Goal: Information Seeking & Learning: Learn about a topic

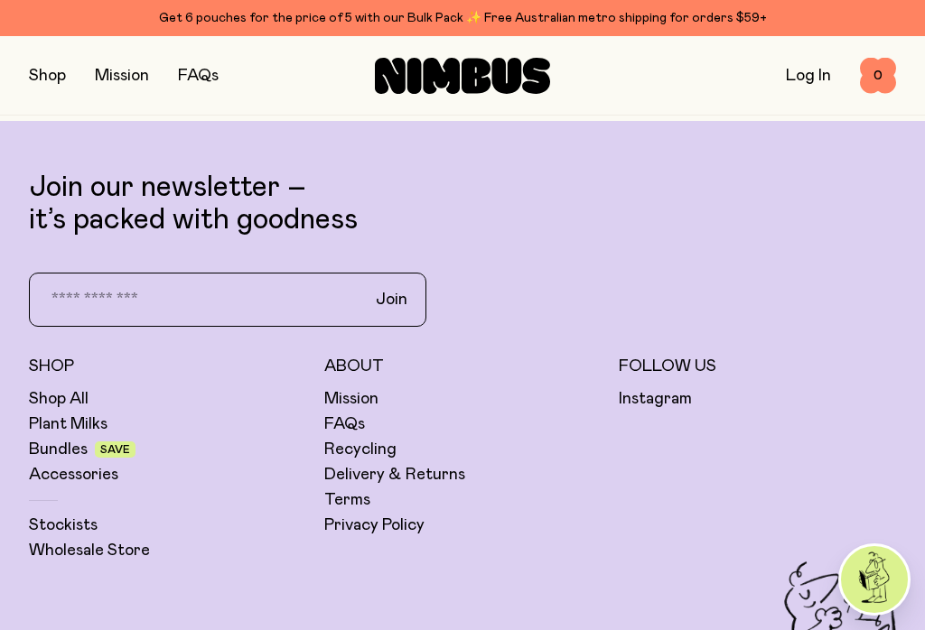
scroll to position [4453, 0]
click at [69, 411] on link "Shop All" at bounding box center [59, 400] width 60 height 22
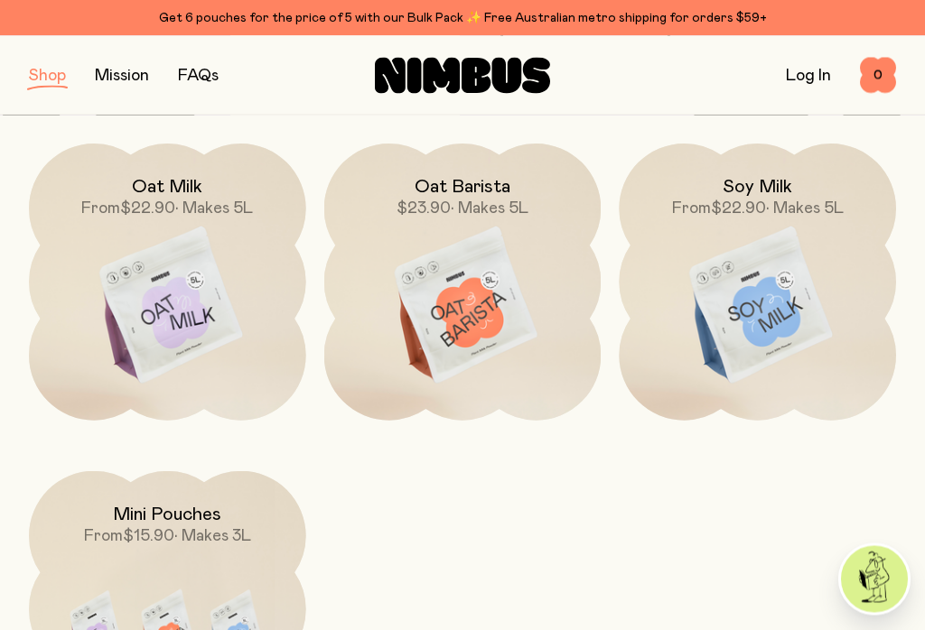
scroll to position [230, 0]
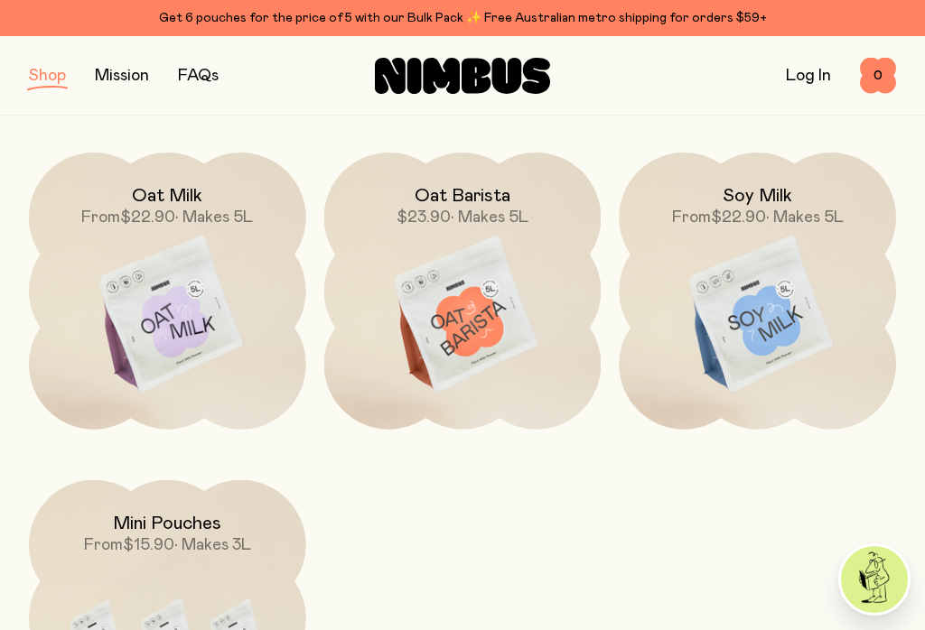
click at [187, 309] on img at bounding box center [167, 315] width 277 height 325
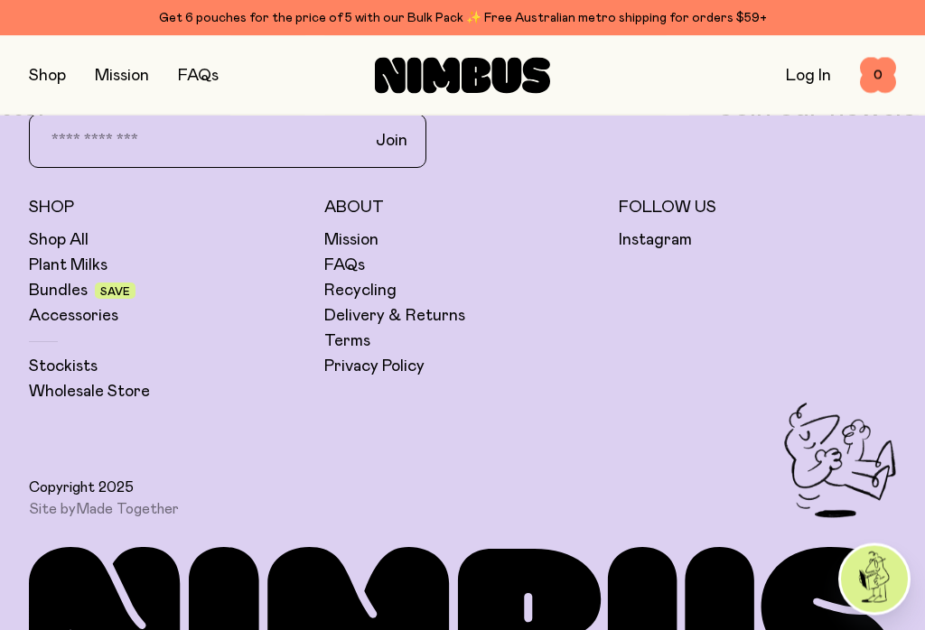
scroll to position [4445, 0]
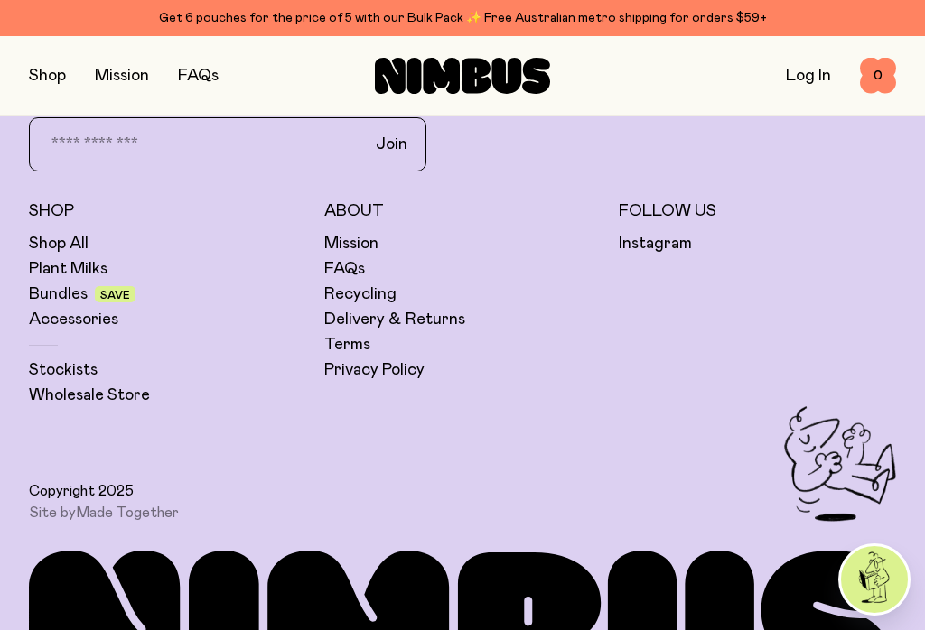
click at [376, 294] on link "Recycling" at bounding box center [360, 295] width 72 height 22
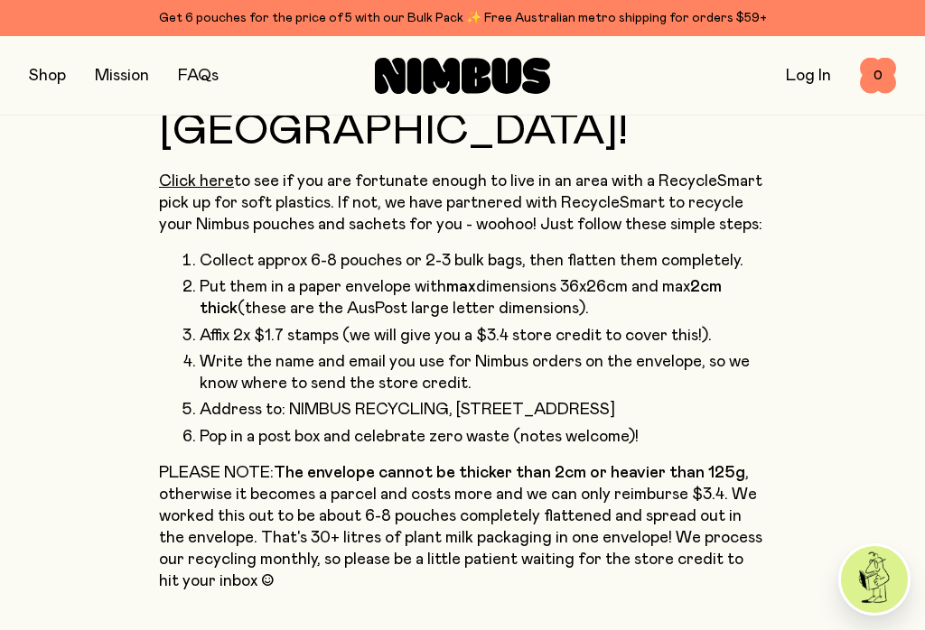
scroll to position [826, 0]
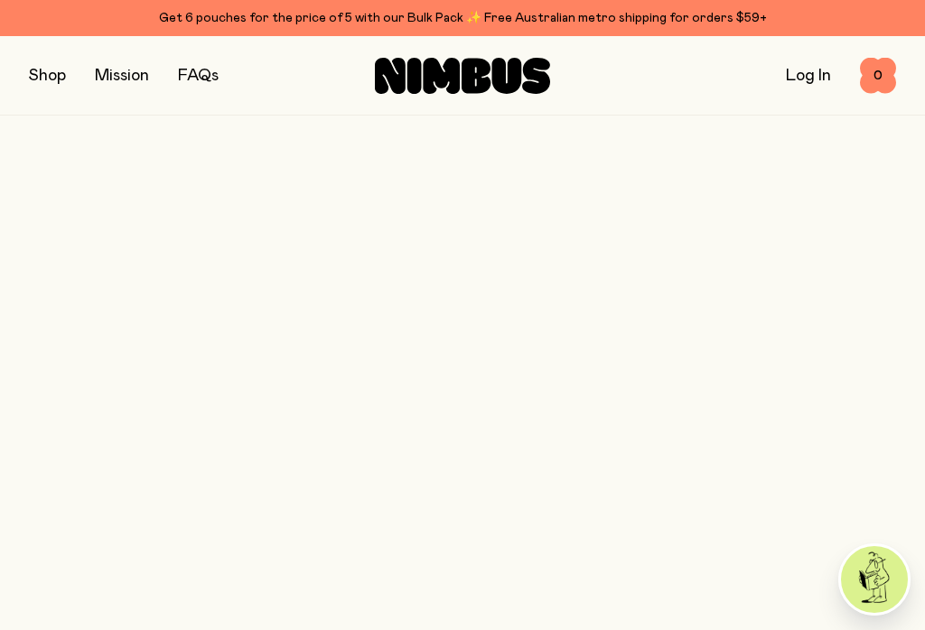
scroll to position [4445, 0]
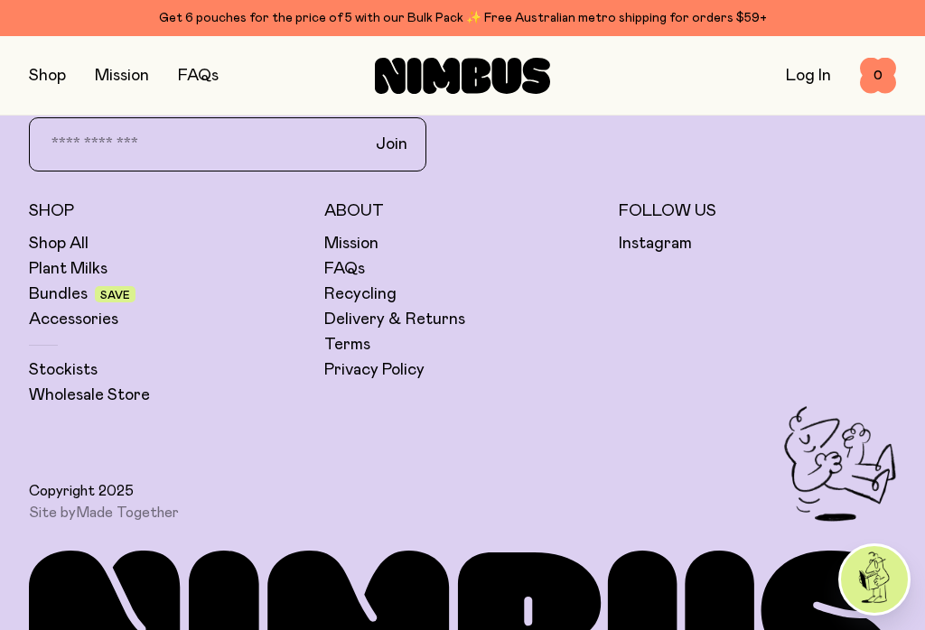
click at [366, 321] on link "Delivery & Returns" at bounding box center [394, 320] width 141 height 22
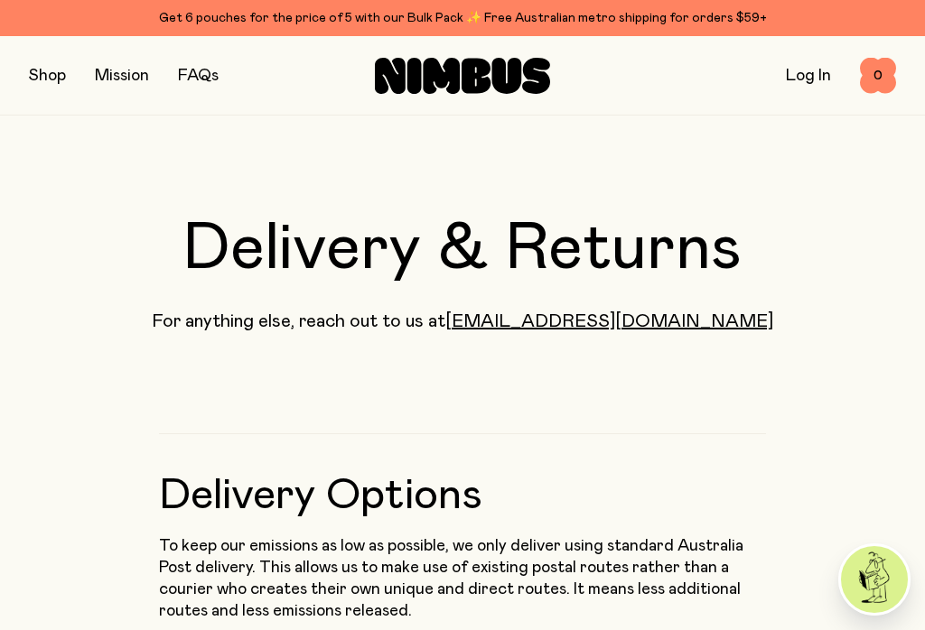
click at [201, 71] on link "FAQs" at bounding box center [198, 76] width 41 height 16
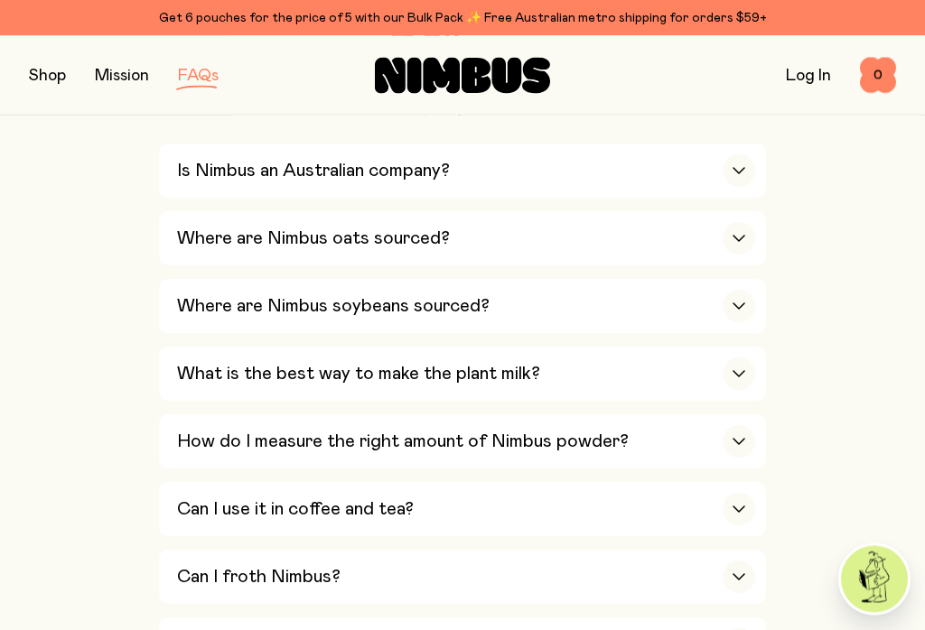
scroll to position [678, 0]
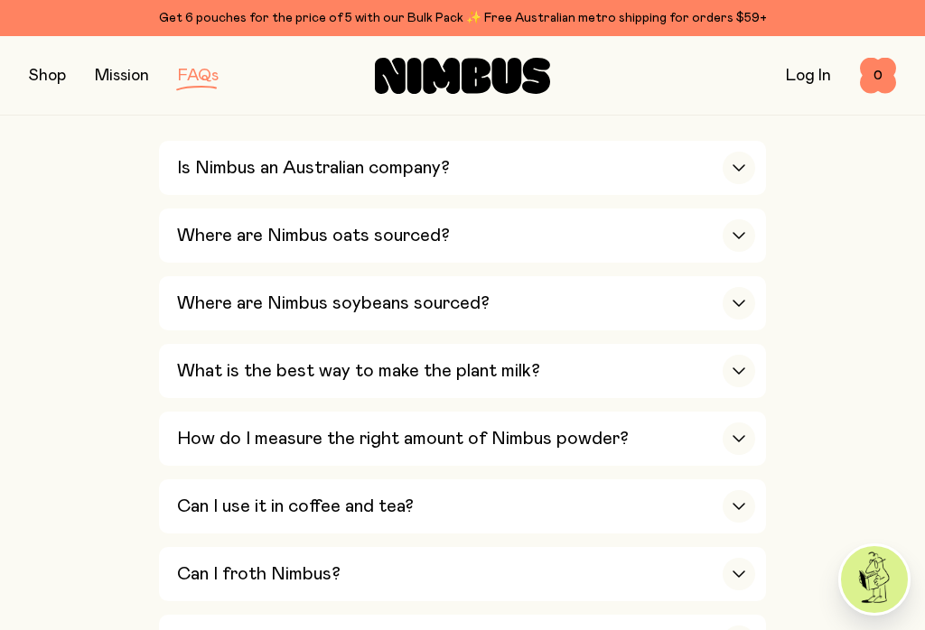
click at [744, 369] on icon "button" at bounding box center [738, 371] width 11 height 5
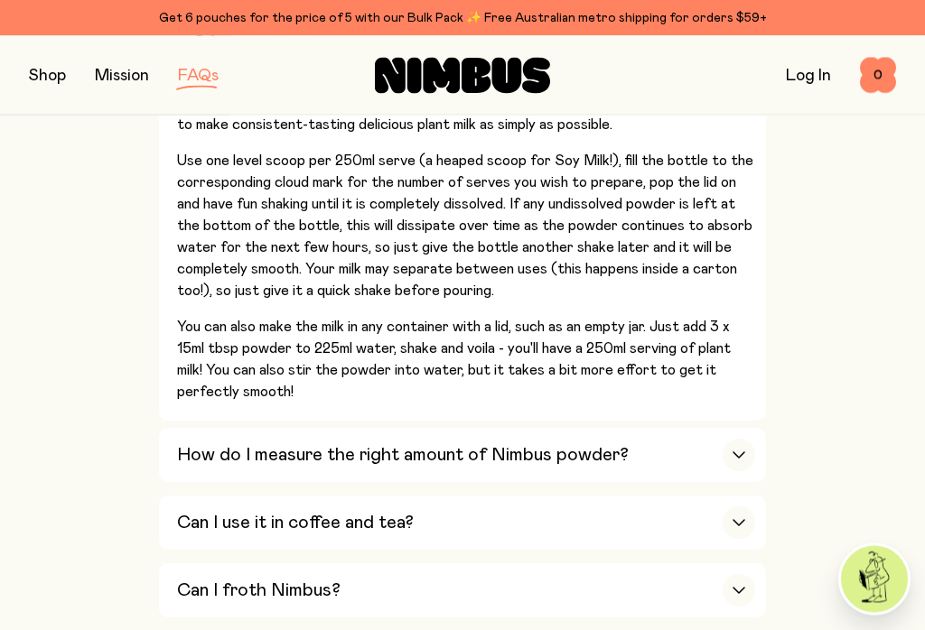
scroll to position [990, 0]
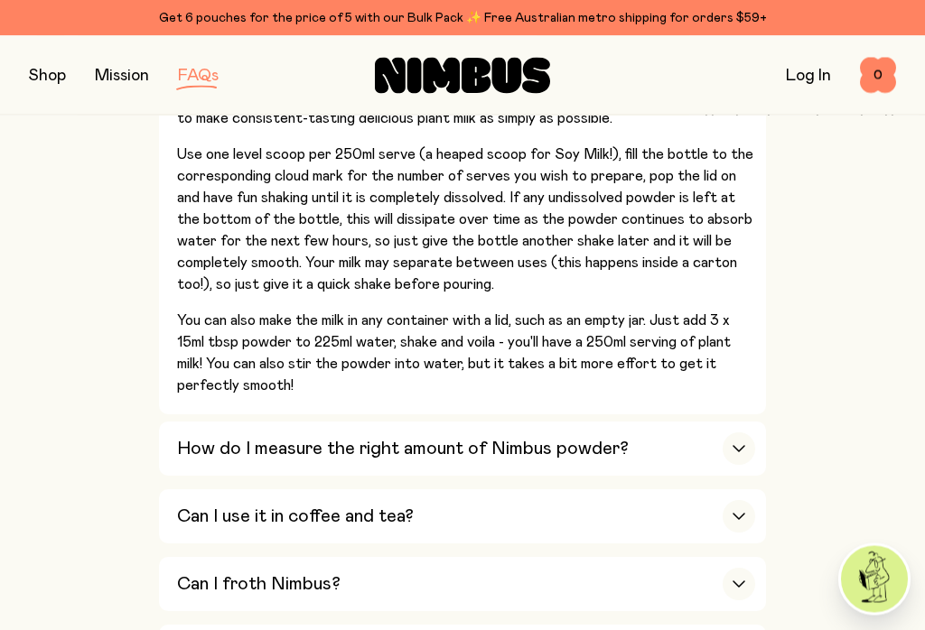
click at [742, 447] on icon "button" at bounding box center [738, 449] width 11 height 5
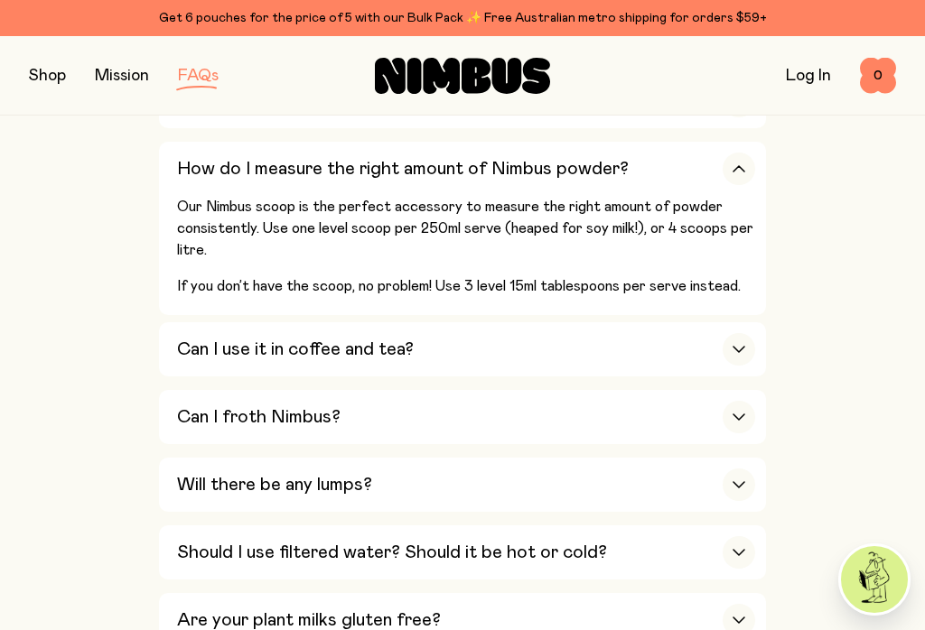
scroll to position [948, 0]
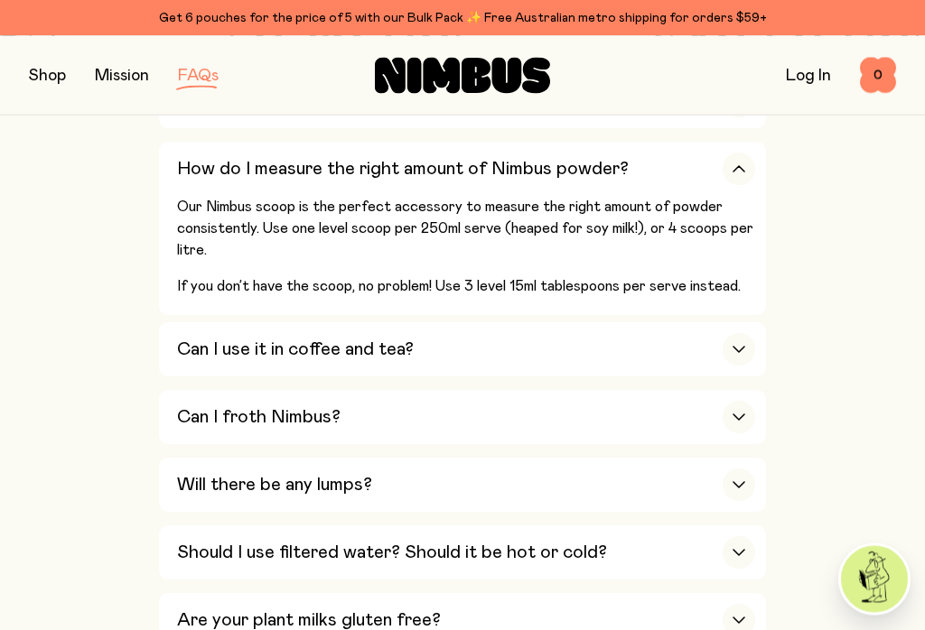
click at [726, 334] on div "button" at bounding box center [739, 350] width 33 height 33
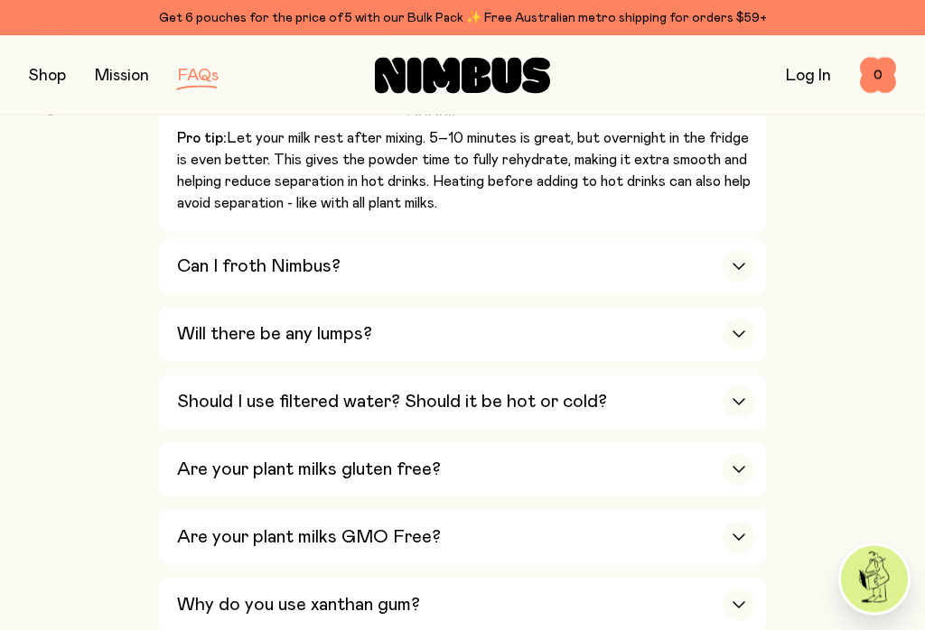
scroll to position [1316, 0]
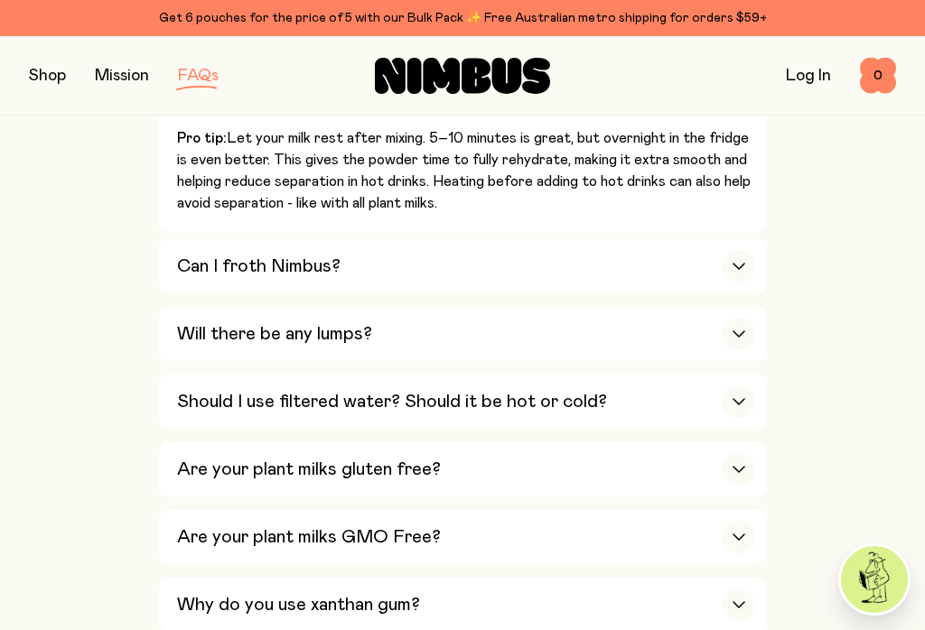
click at [741, 318] on div "button" at bounding box center [739, 334] width 33 height 33
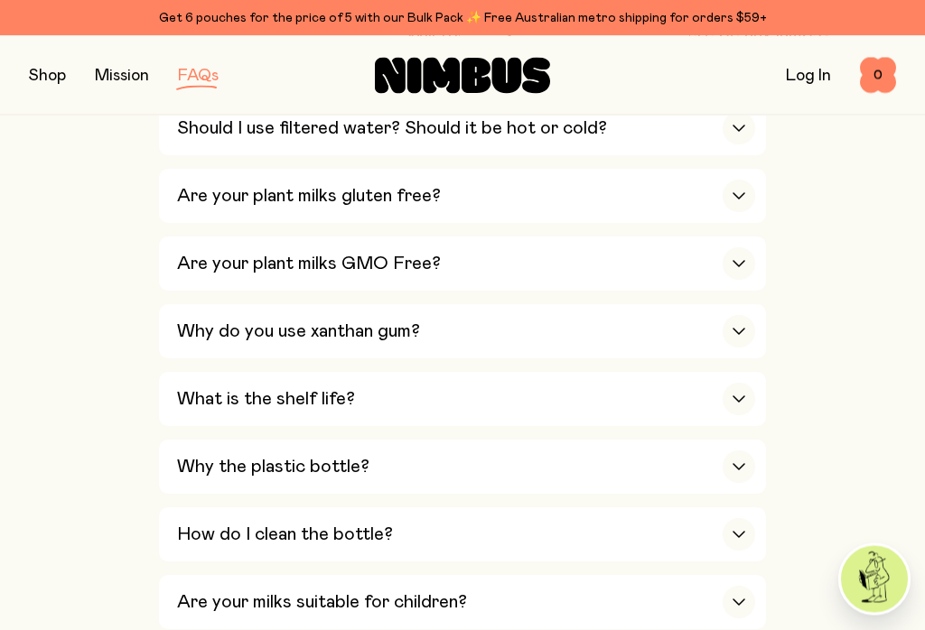
scroll to position [1498, 0]
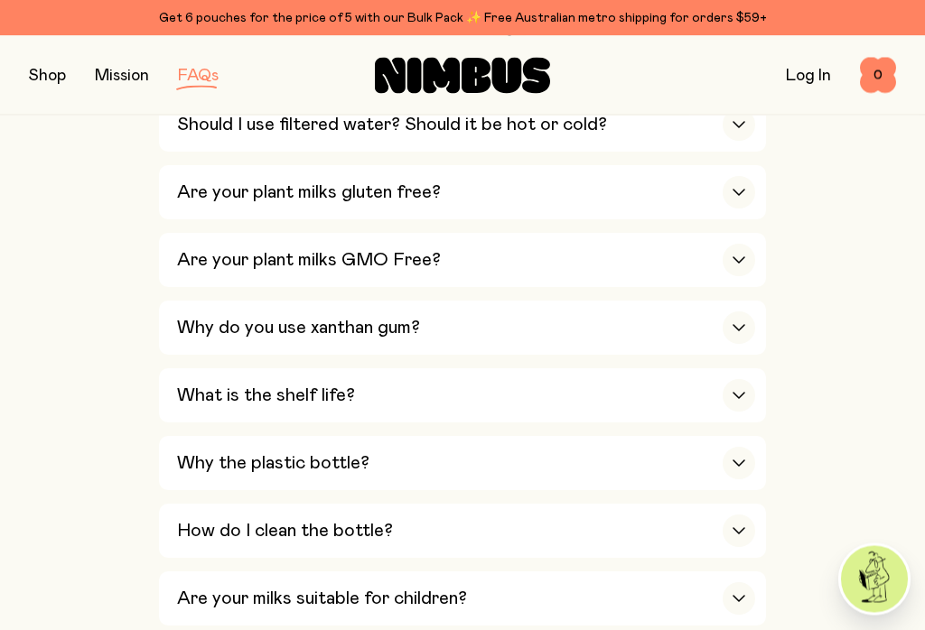
click at [742, 325] on icon "button" at bounding box center [739, 328] width 14 height 7
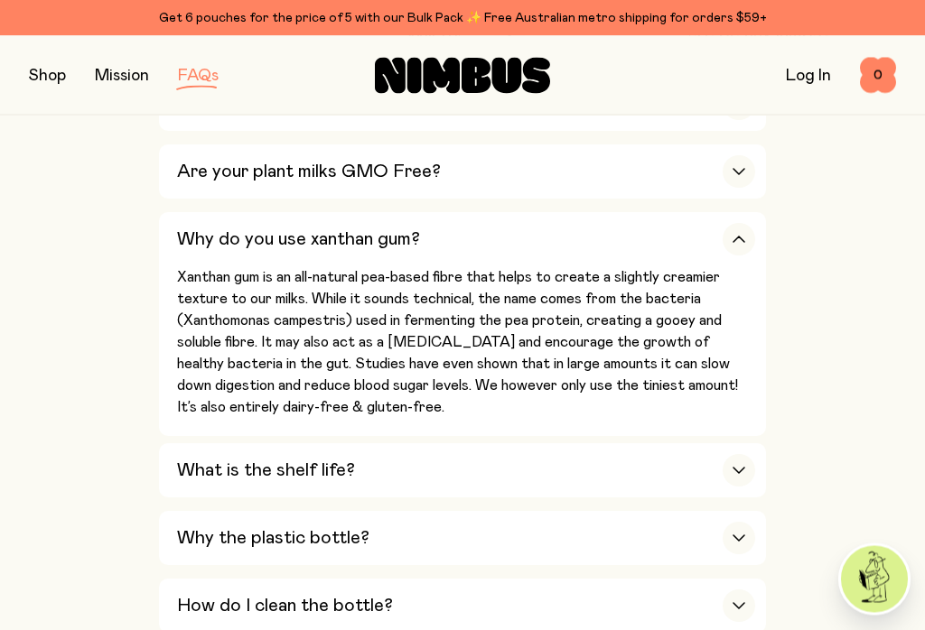
scroll to position [1351, 0]
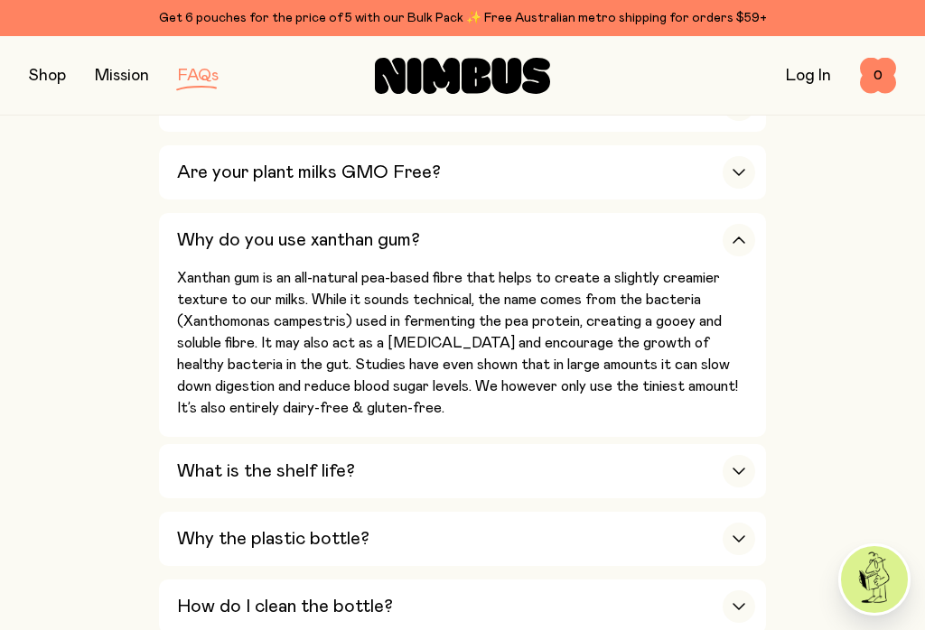
click at [739, 591] on div "button" at bounding box center [739, 607] width 33 height 33
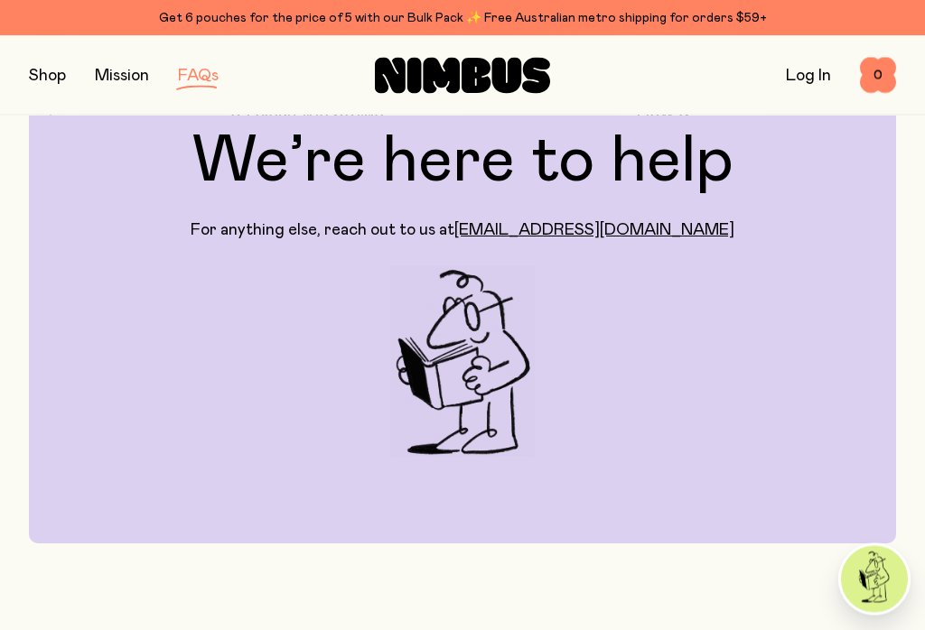
scroll to position [0, 0]
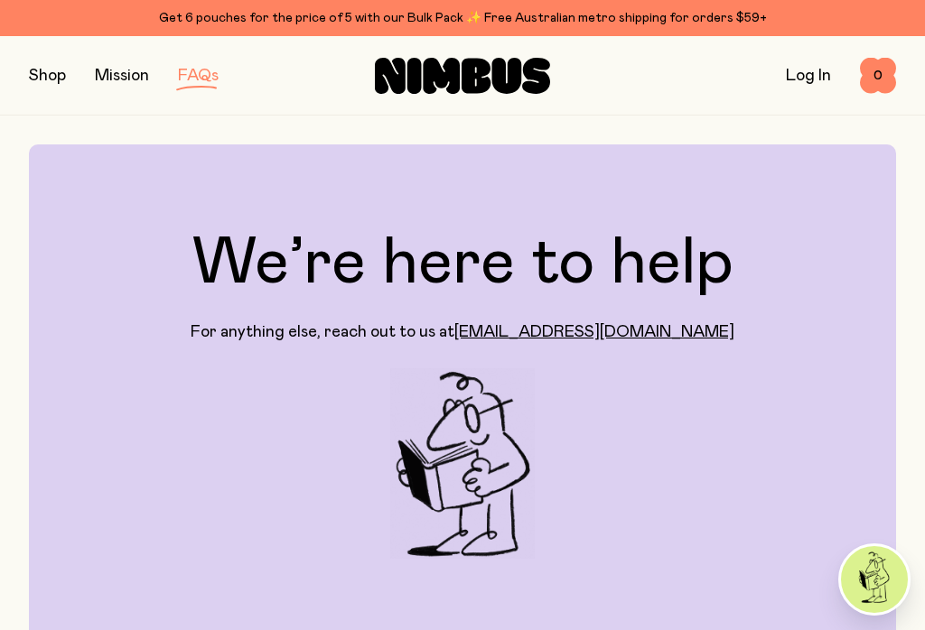
click at [121, 81] on link "Mission" at bounding box center [122, 76] width 54 height 16
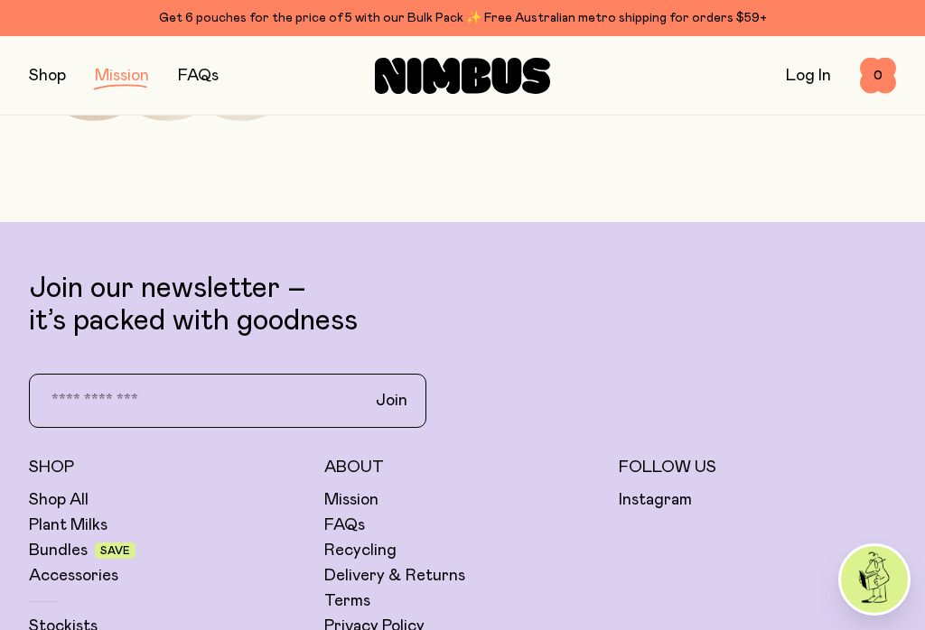
scroll to position [2983, 0]
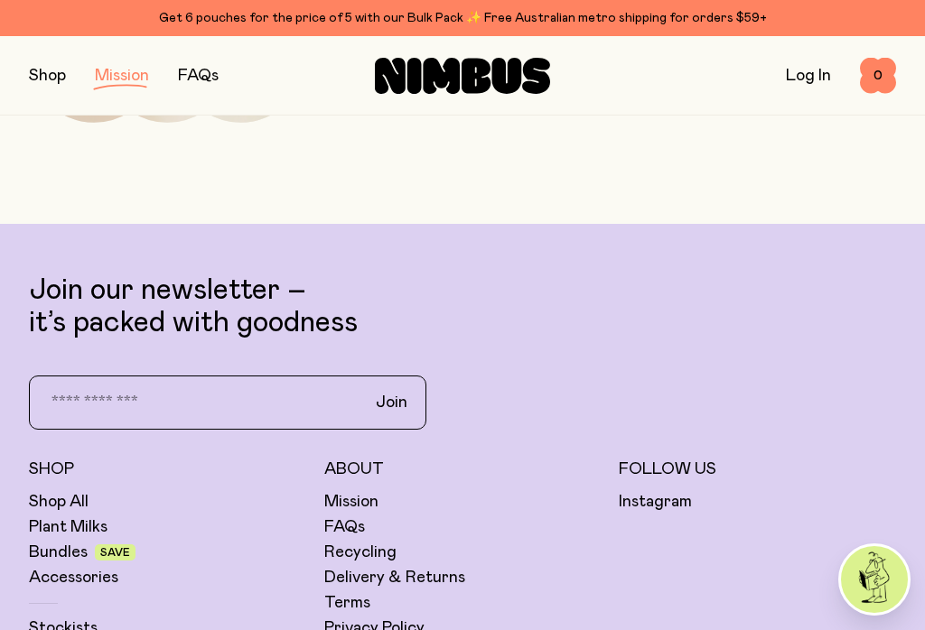
click at [62, 558] on link "Bundles" at bounding box center [58, 553] width 59 height 22
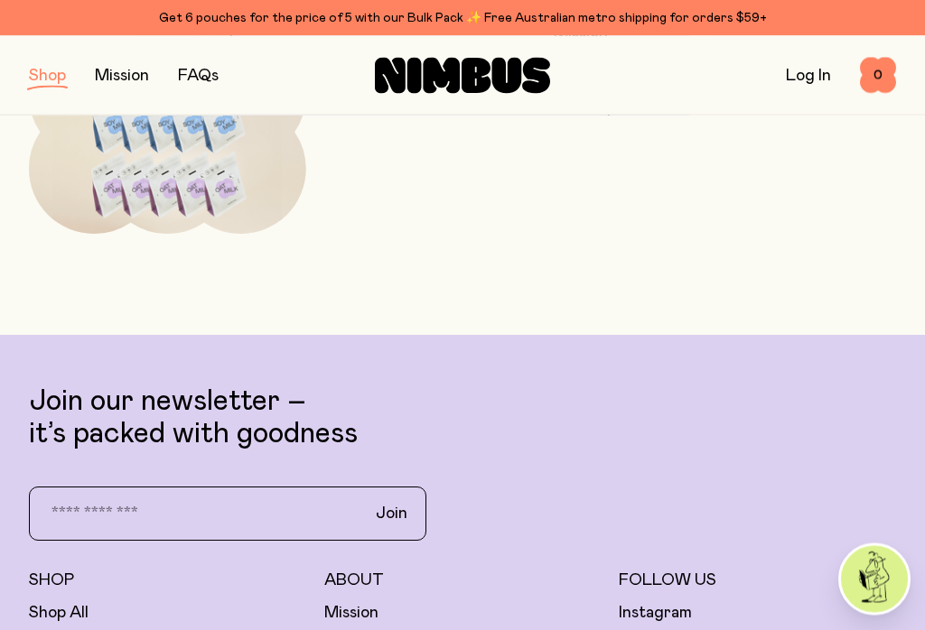
scroll to position [1082, 0]
